Goal: Information Seeking & Learning: Learn about a topic

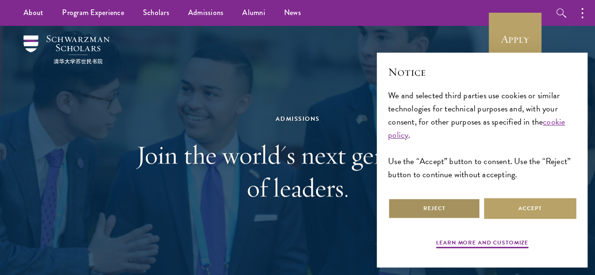
click at [450, 206] on button "Reject" at bounding box center [434, 208] width 92 height 21
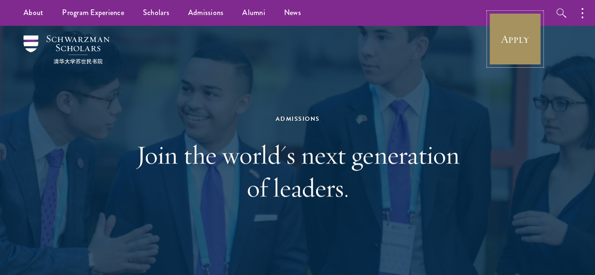
click at [509, 37] on link "Apply" at bounding box center [515, 39] width 53 height 53
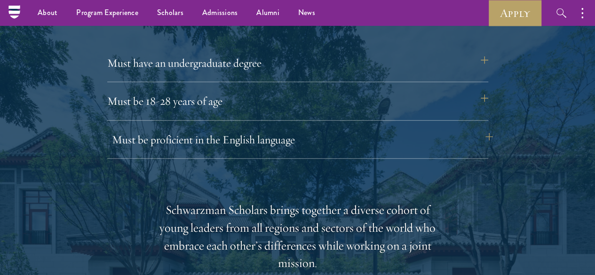
scroll to position [1271, 0]
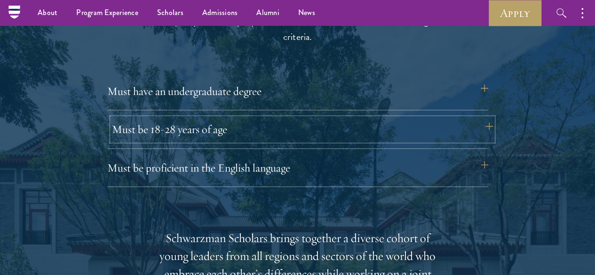
click at [233, 118] on button "Must be 18-28 years of age" at bounding box center [302, 129] width 381 height 23
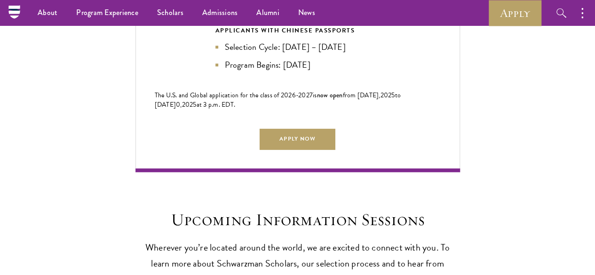
scroll to position [2212, 0]
